Goal: Task Accomplishment & Management: Use online tool/utility

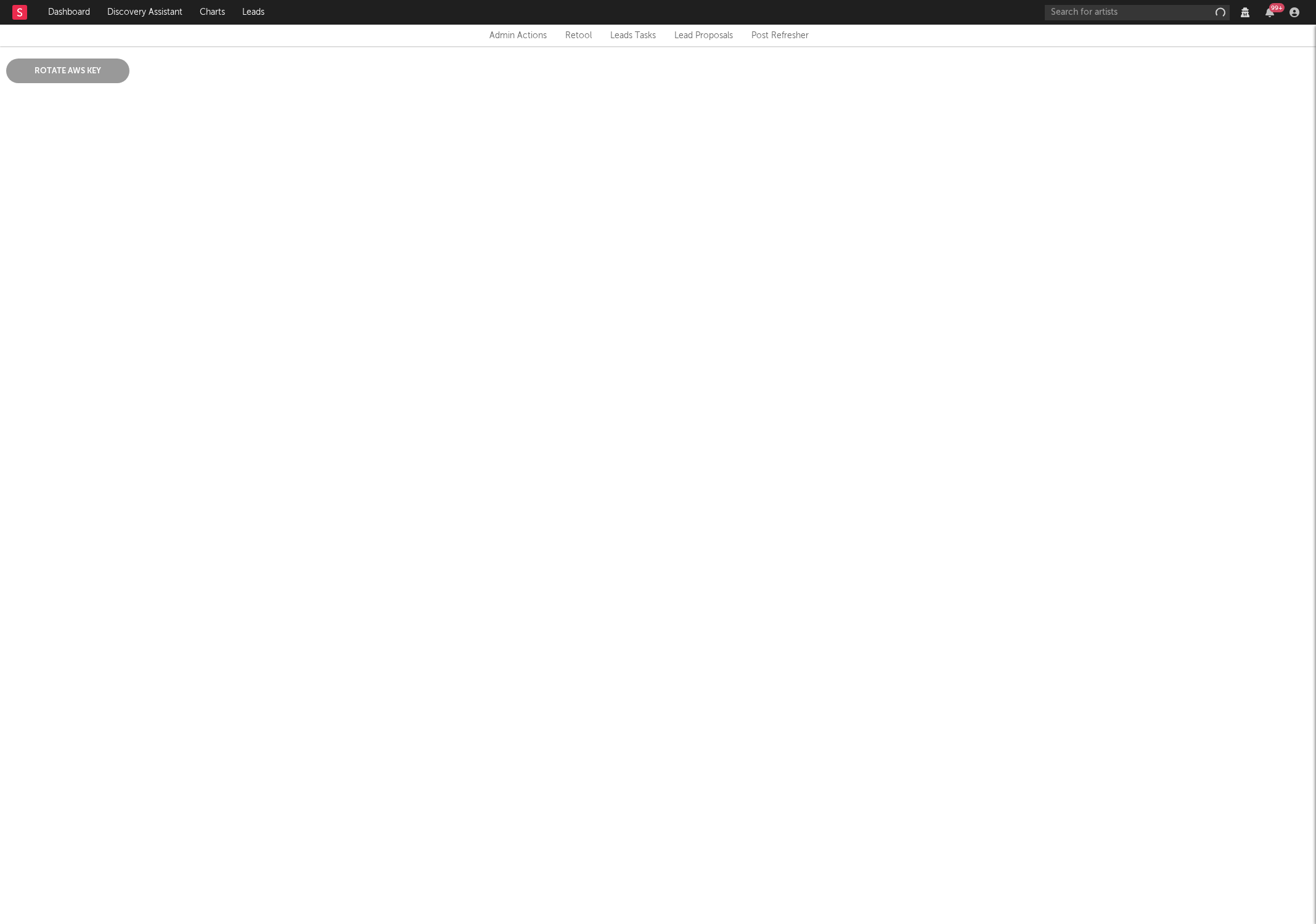
click at [73, 73] on button "Rotate AWS Key" at bounding box center [67, 71] width 124 height 25
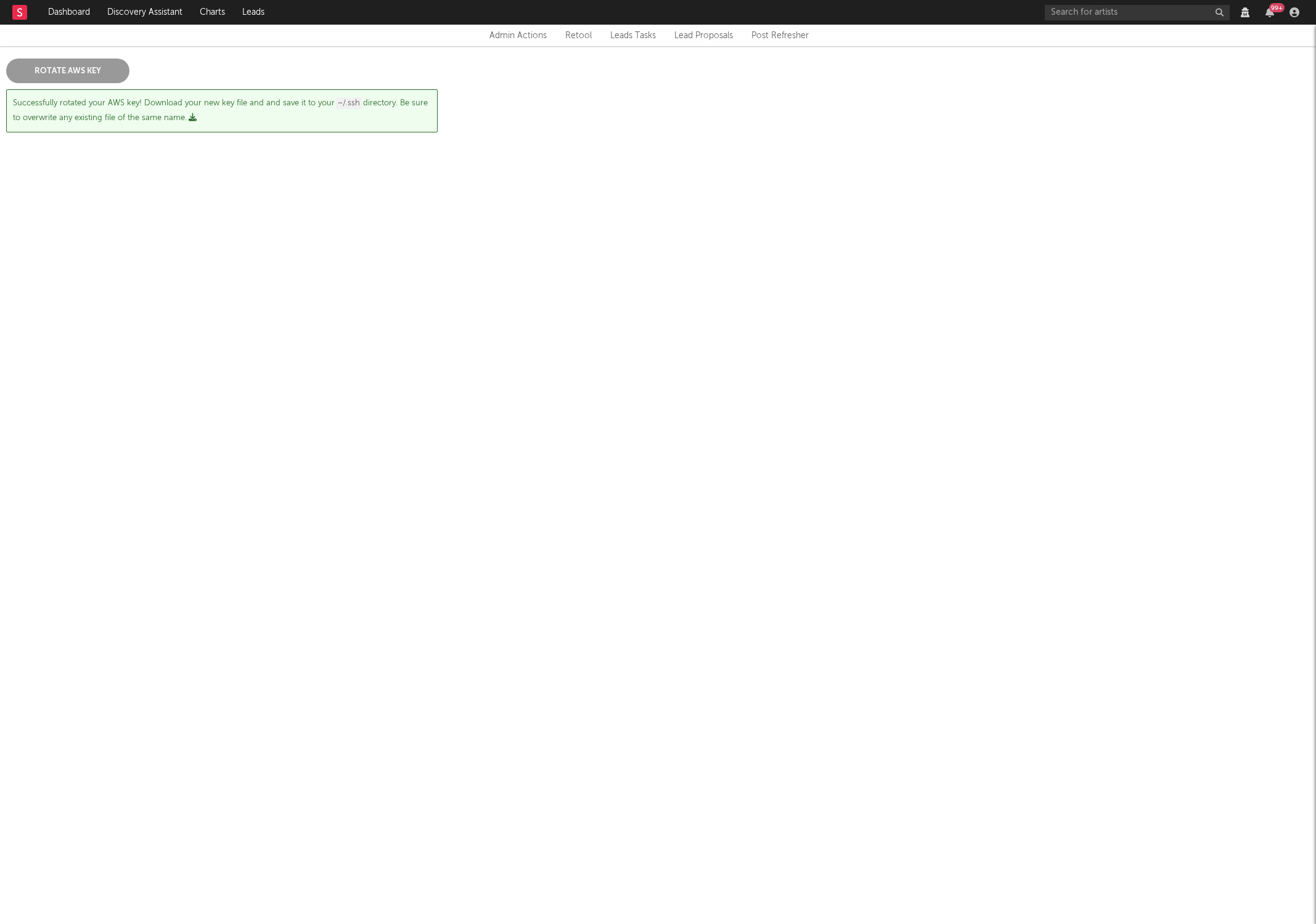
click at [192, 119] on icon "button" at bounding box center [192, 117] width 8 height 8
